Goal: Task Accomplishment & Management: Use online tool/utility

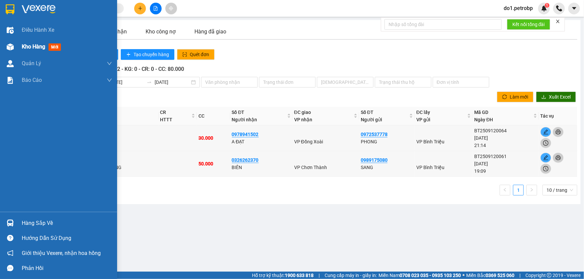
click at [13, 47] on img at bounding box center [10, 46] width 7 height 7
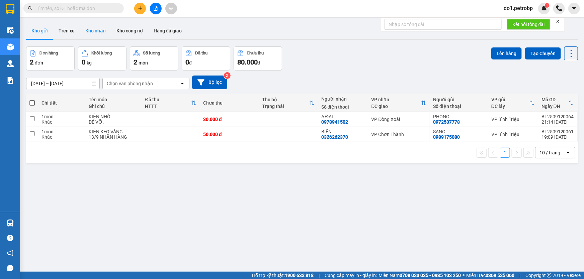
click at [97, 31] on button "Kho nhận" at bounding box center [95, 31] width 31 height 16
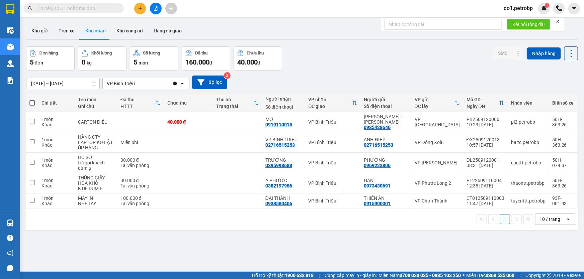
click at [554, 220] on div "10 / trang" at bounding box center [549, 219] width 21 height 7
click at [539, 204] on span "100 / trang" at bounding box center [547, 204] width 24 height 7
click at [40, 30] on button "Kho gửi" at bounding box center [39, 31] width 27 height 16
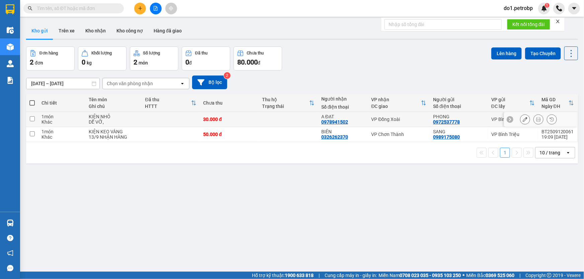
click at [361, 119] on div "A ĐẠT" at bounding box center [342, 116] width 43 height 5
checkbox input "true"
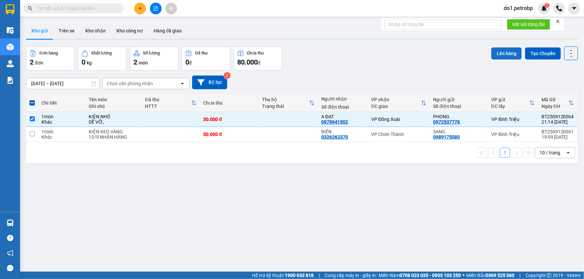
click at [494, 51] on button "Lên hàng" at bounding box center [506, 53] width 30 height 12
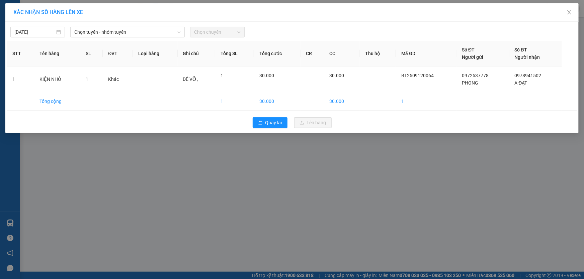
click at [388, 197] on div "XÁC NHẬN SỐ HÀNG LÊN XE 13/09/2025 Chọn tuyến - nhóm tuyến Chọn chuyến STT Tên …" at bounding box center [292, 139] width 584 height 279
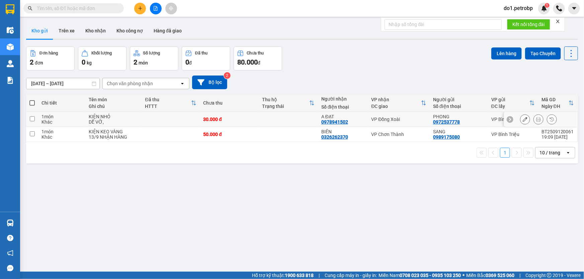
click at [368, 121] on td "VP Đồng Xoài" at bounding box center [399, 119] width 62 height 15
checkbox input "true"
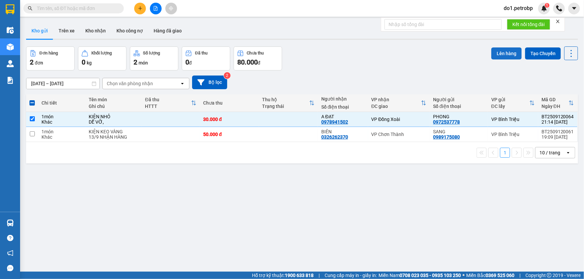
click at [501, 53] on button "Lên hàng" at bounding box center [506, 53] width 30 height 12
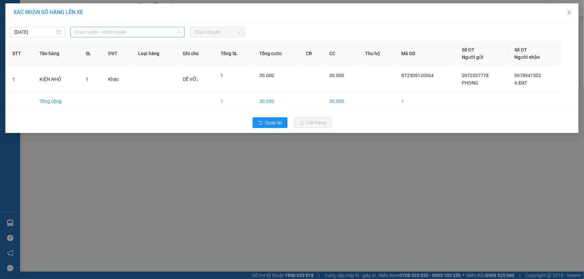
click at [147, 35] on span "Chọn tuyến - nhóm tuyến" at bounding box center [127, 32] width 106 height 10
click at [155, 33] on span "Chọn tuyến - nhóm tuyến" at bounding box center [127, 32] width 106 height 10
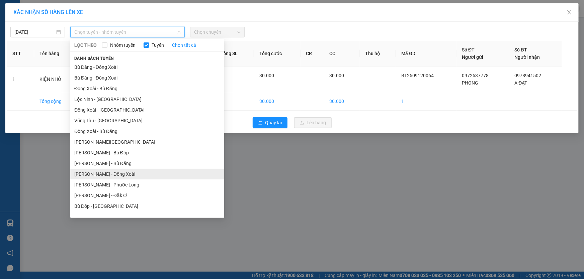
click at [175, 171] on li "[PERSON_NAME] - Đồng Xoài" at bounding box center [147, 174] width 154 height 11
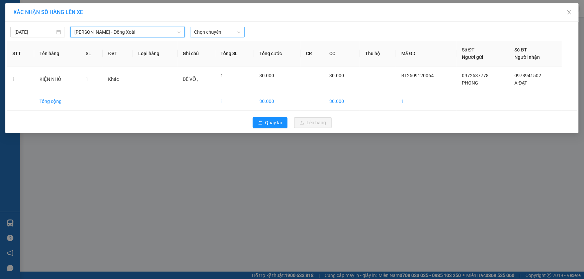
click at [220, 33] on span "Chọn chuyến" at bounding box center [217, 32] width 46 height 10
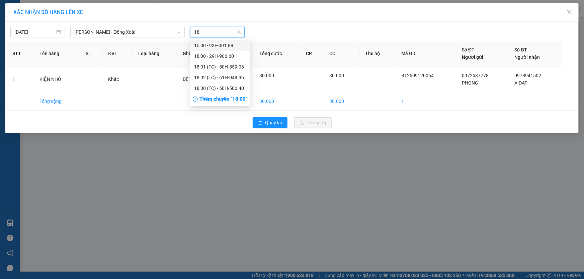
type input "188"
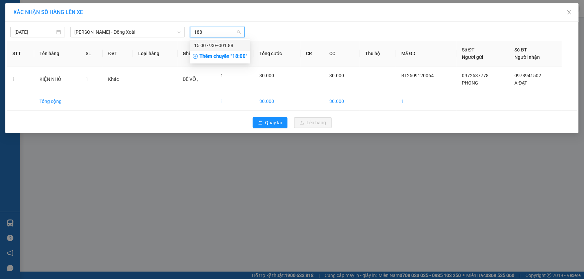
click at [230, 45] on div "15:00 - 93F-001.88" at bounding box center [220, 45] width 52 height 7
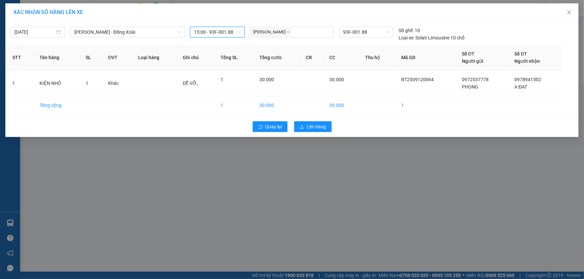
scroll to position [128, 0]
click at [237, 30] on span "15:00 - 93F-001.88" at bounding box center [217, 32] width 46 height 10
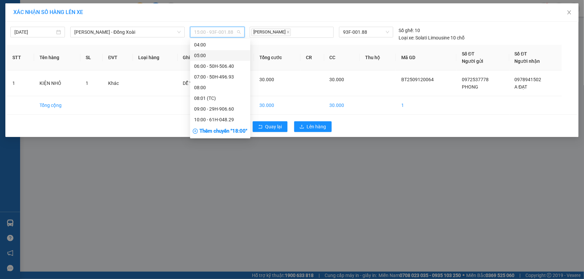
scroll to position [0, 0]
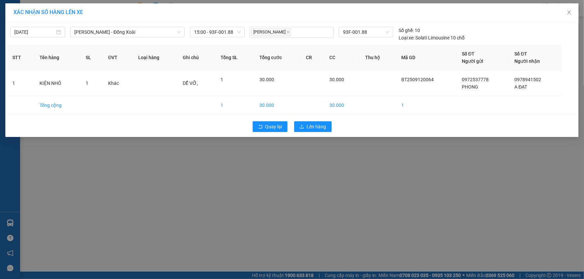
click at [297, 150] on div "XÁC NHẬN SỐ HÀNG LÊN XE 12/09/2025 Hồ Chí Minh - Đồng Xoài LỌC THEO Nhóm tuyến …" at bounding box center [292, 139] width 584 height 279
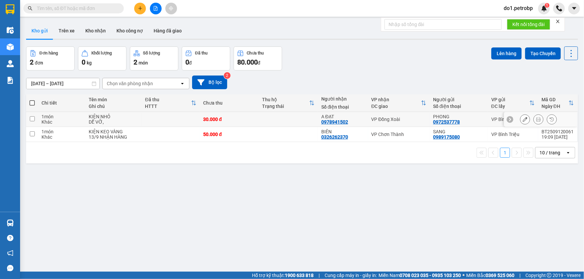
click at [30, 118] on input "checkbox" at bounding box center [32, 118] width 5 height 5
checkbox input "true"
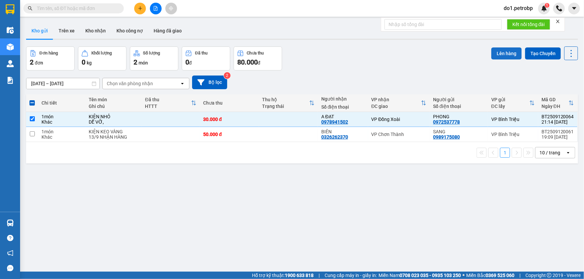
click at [491, 49] on button "Lên hàng" at bounding box center [506, 53] width 30 height 12
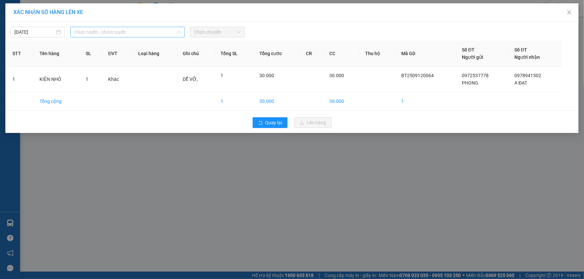
click at [165, 32] on span "Chọn tuyến - nhóm tuyến" at bounding box center [127, 32] width 106 height 10
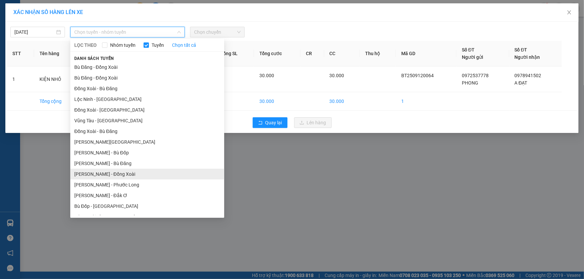
click at [155, 177] on li "[PERSON_NAME] - Đồng Xoài" at bounding box center [147, 174] width 154 height 11
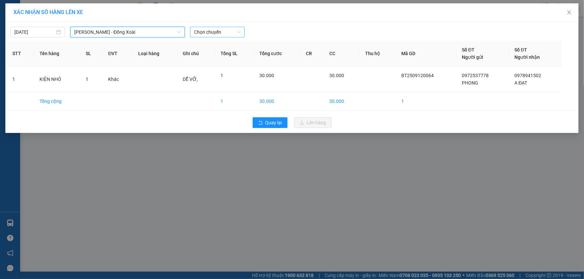
click at [204, 33] on span "Chọn chuyến" at bounding box center [217, 32] width 46 height 10
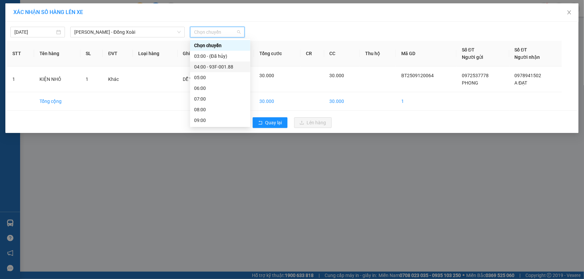
click at [218, 64] on div "04:00 - 93F-001.88" at bounding box center [220, 66] width 52 height 7
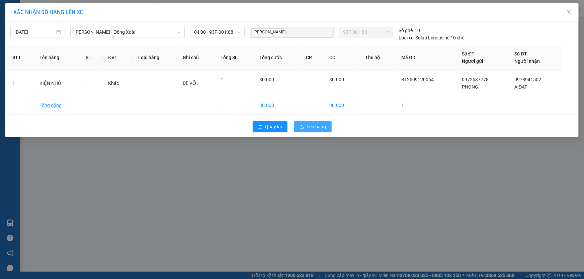
click at [312, 124] on span "Lên hàng" at bounding box center [316, 126] width 19 height 7
